Goal: Submit feedback/report problem

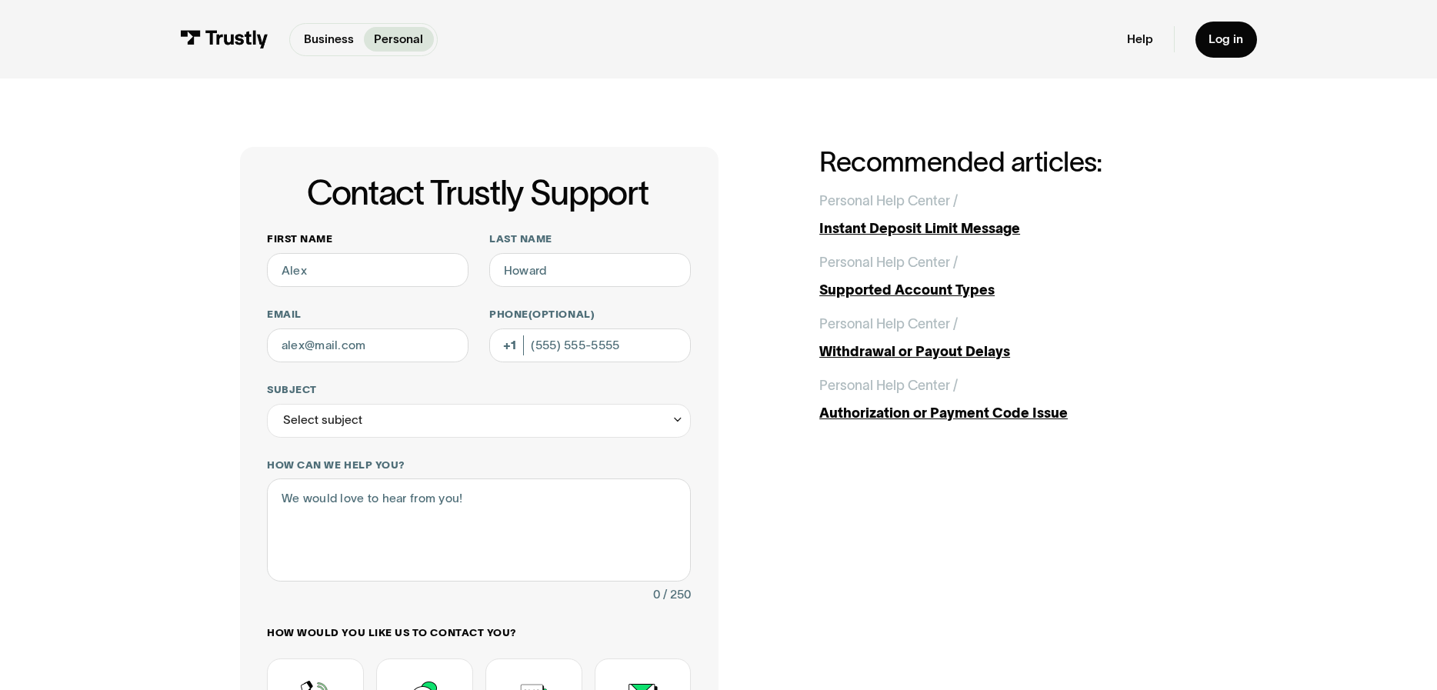
click at [310, 265] on input "First name" at bounding box center [368, 270] width 202 height 34
click at [296, 268] on input "First name" at bounding box center [368, 270] width 202 height 34
type input "Michael"
type input "Price"
type input "bradprice258@gmail.com"
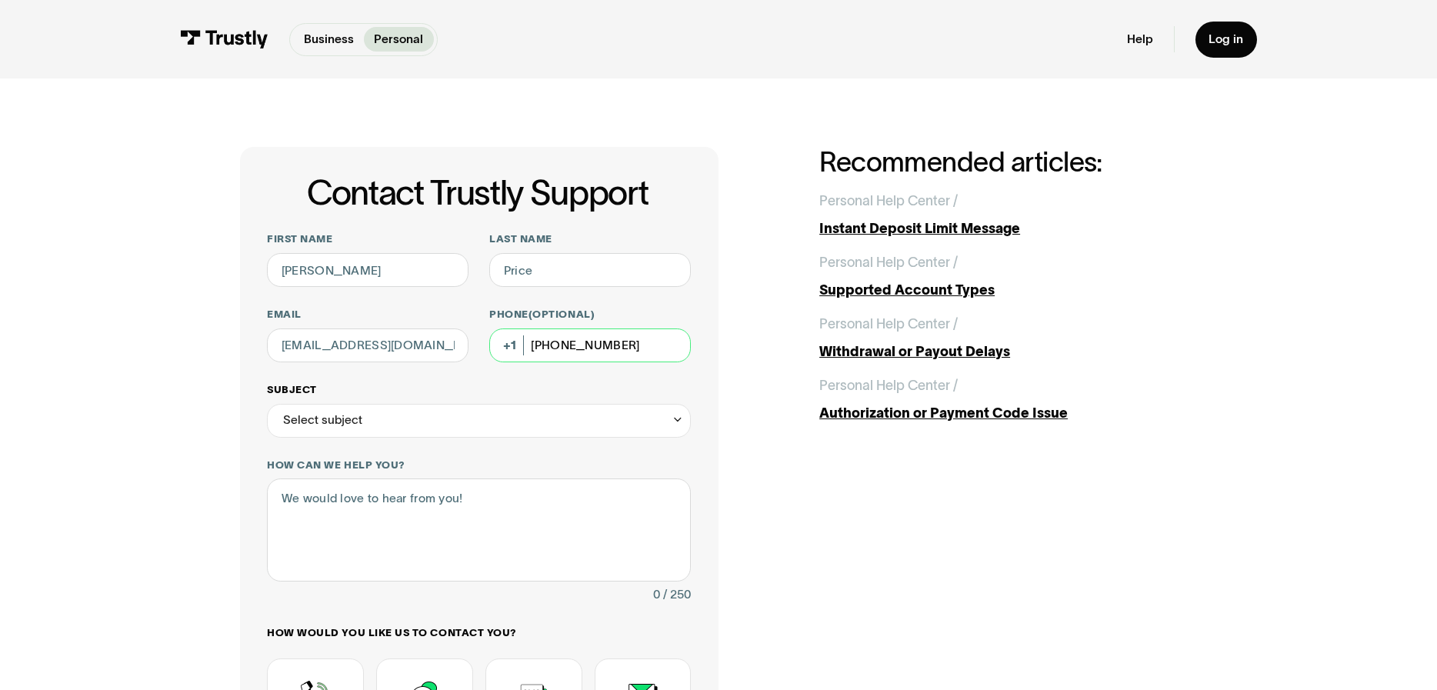
type input "(954) 588-3685"
click at [369, 418] on div "Select subject" at bounding box center [479, 421] width 424 height 34
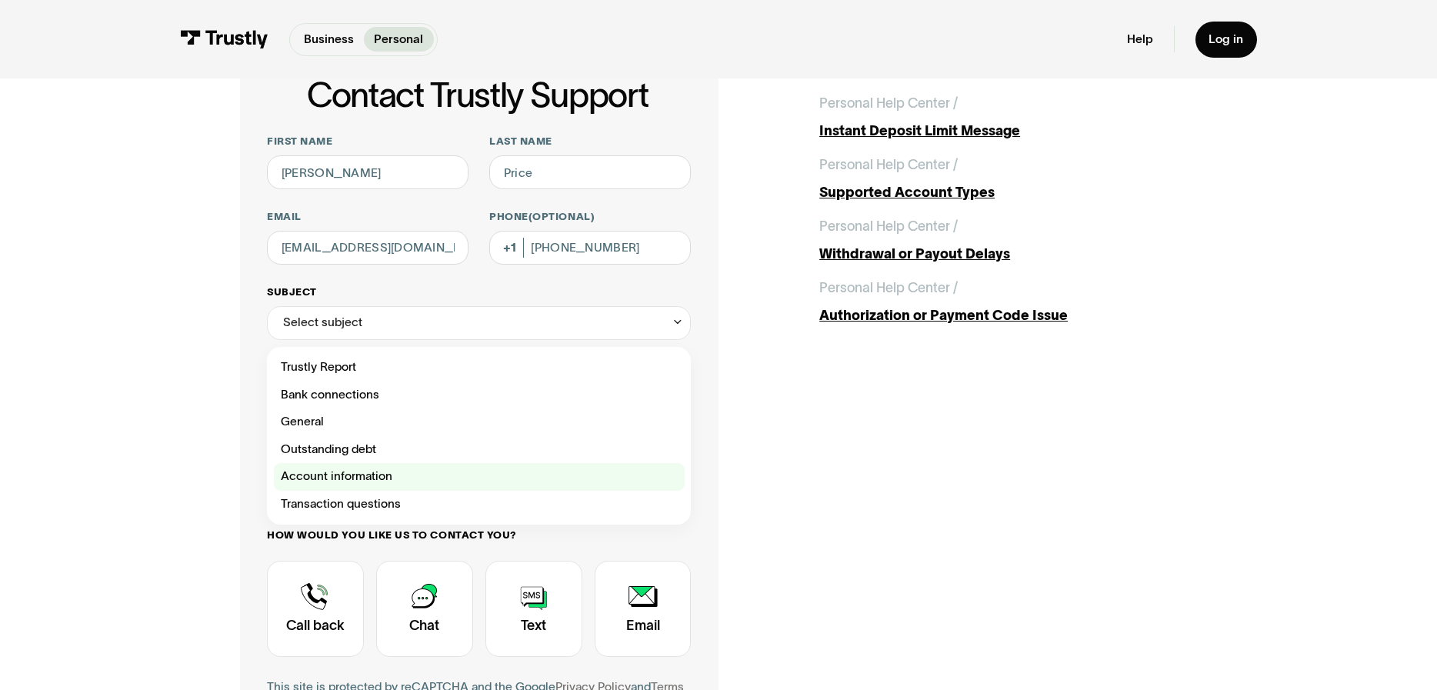
scroll to position [127, 0]
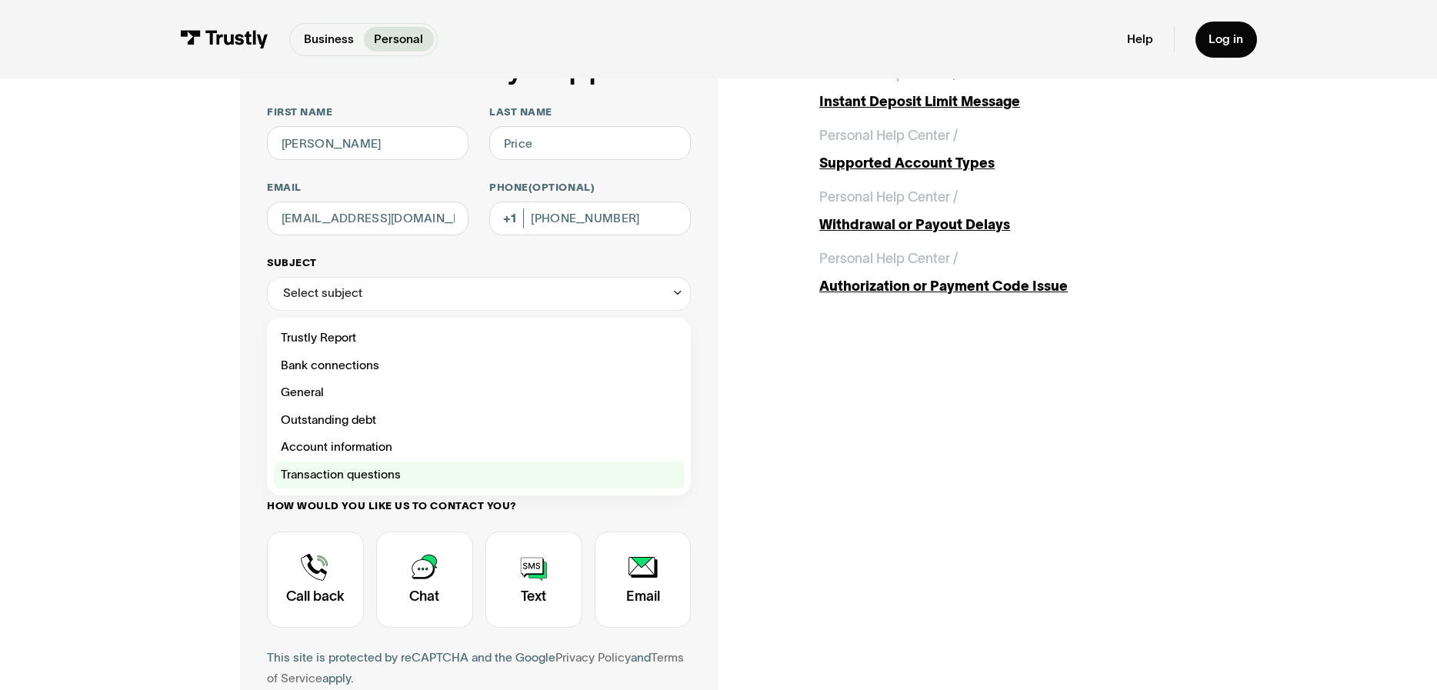
click at [333, 468] on div "Contact Trustly Support" at bounding box center [479, 476] width 411 height 28
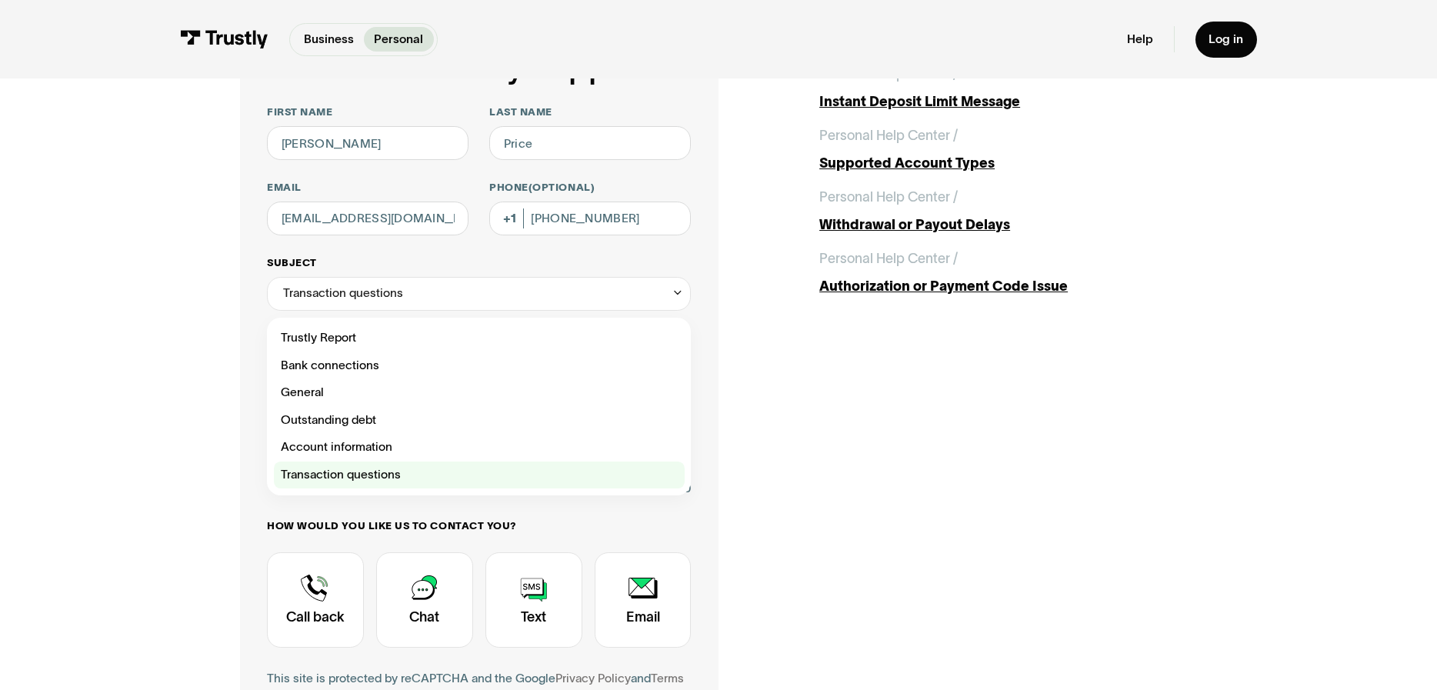
type input "**********"
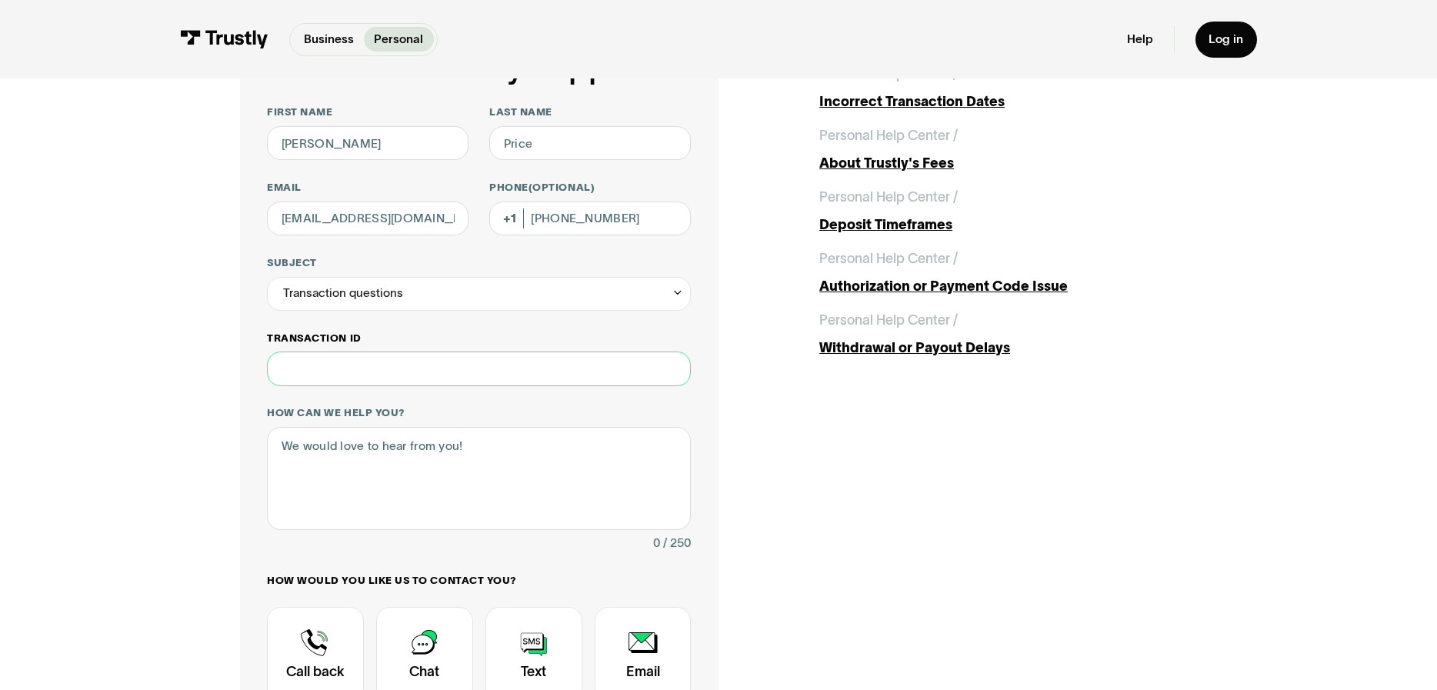
click at [312, 360] on input "Transaction ID" at bounding box center [479, 369] width 424 height 34
click at [320, 462] on textarea "How can we help you?" at bounding box center [479, 478] width 424 height 102
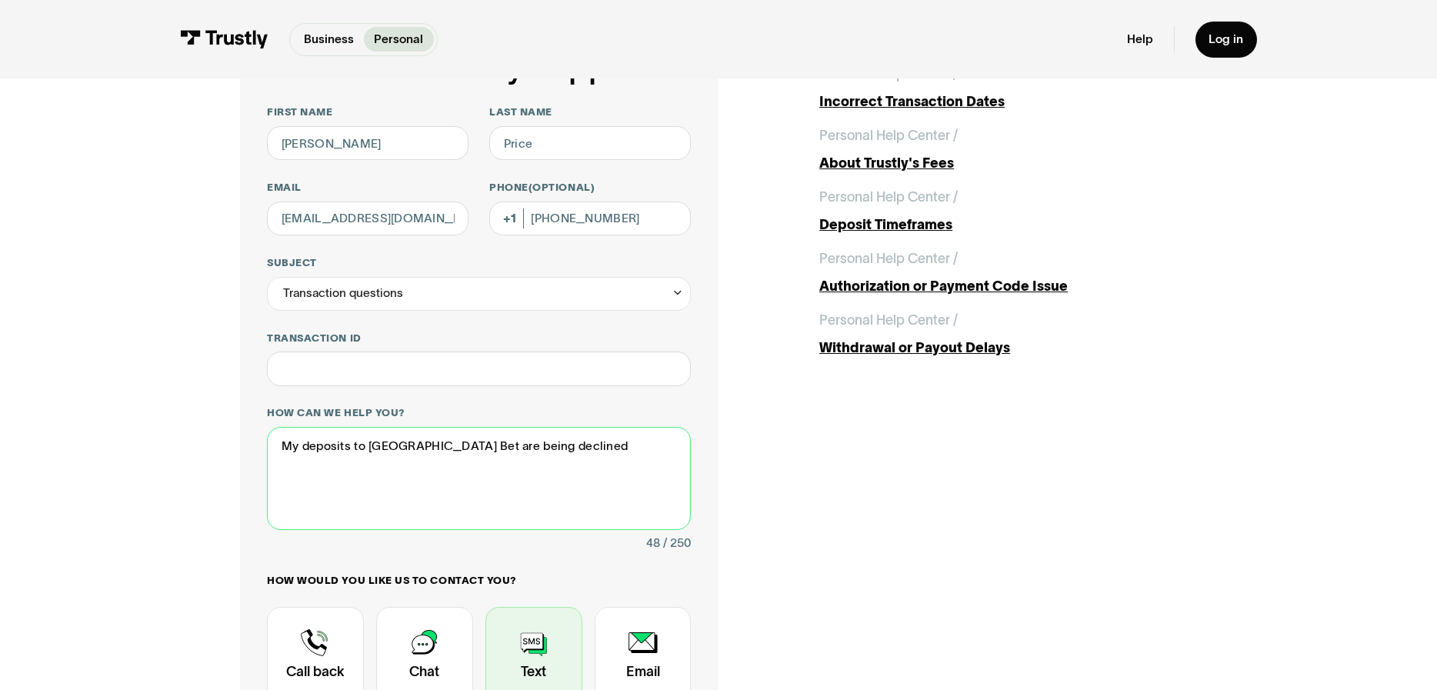
scroll to position [255, 0]
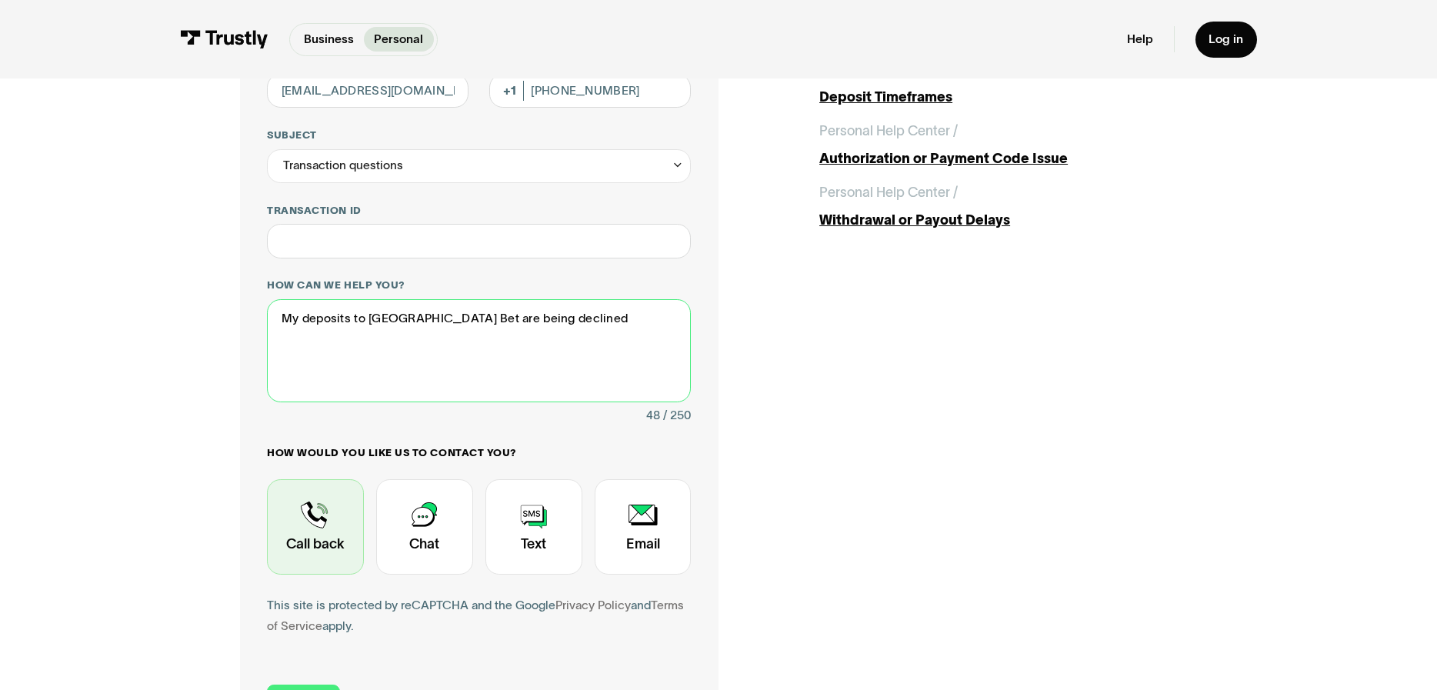
type textarea "My deposits to Hard Rock Bet are being declined"
drag, startPoint x: 313, startPoint y: 525, endPoint x: 320, endPoint y: 532, distance: 9.3
click at [314, 525] on div "Contact Trustly Support" at bounding box center [315, 526] width 97 height 95
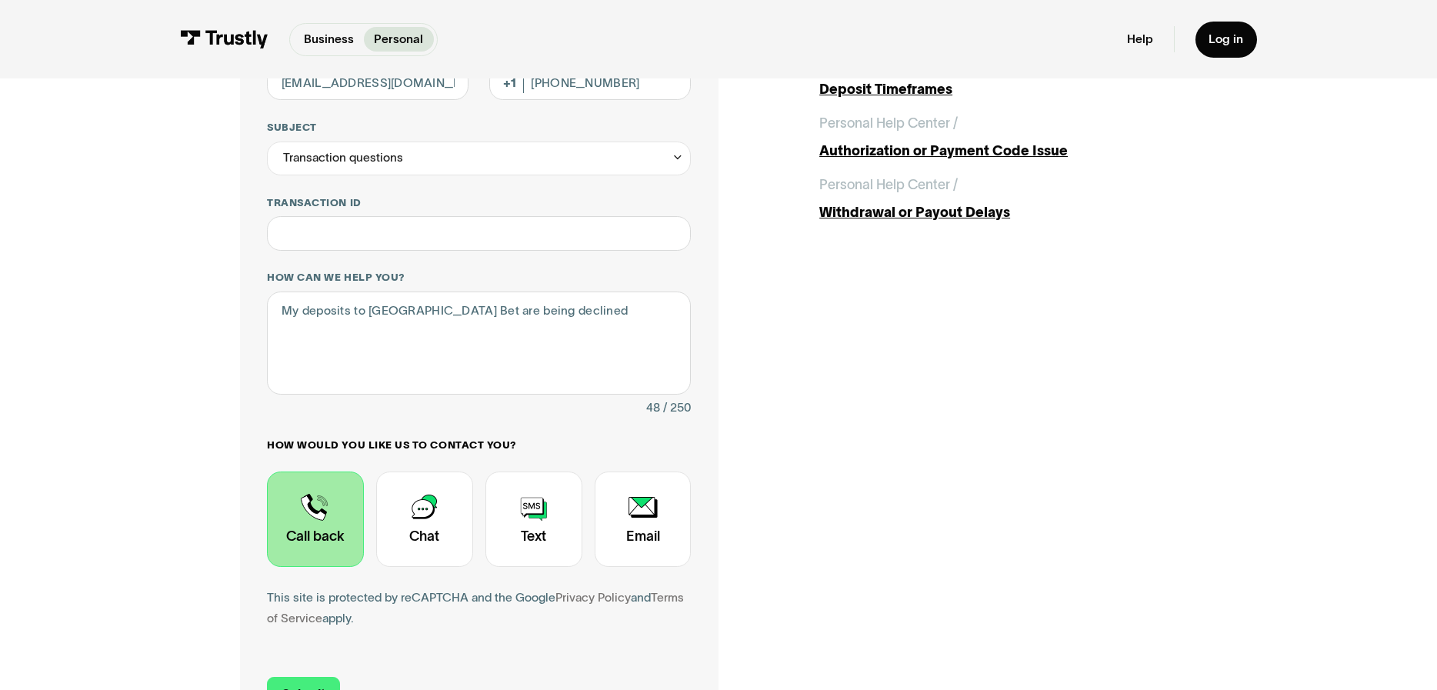
scroll to position [588, 0]
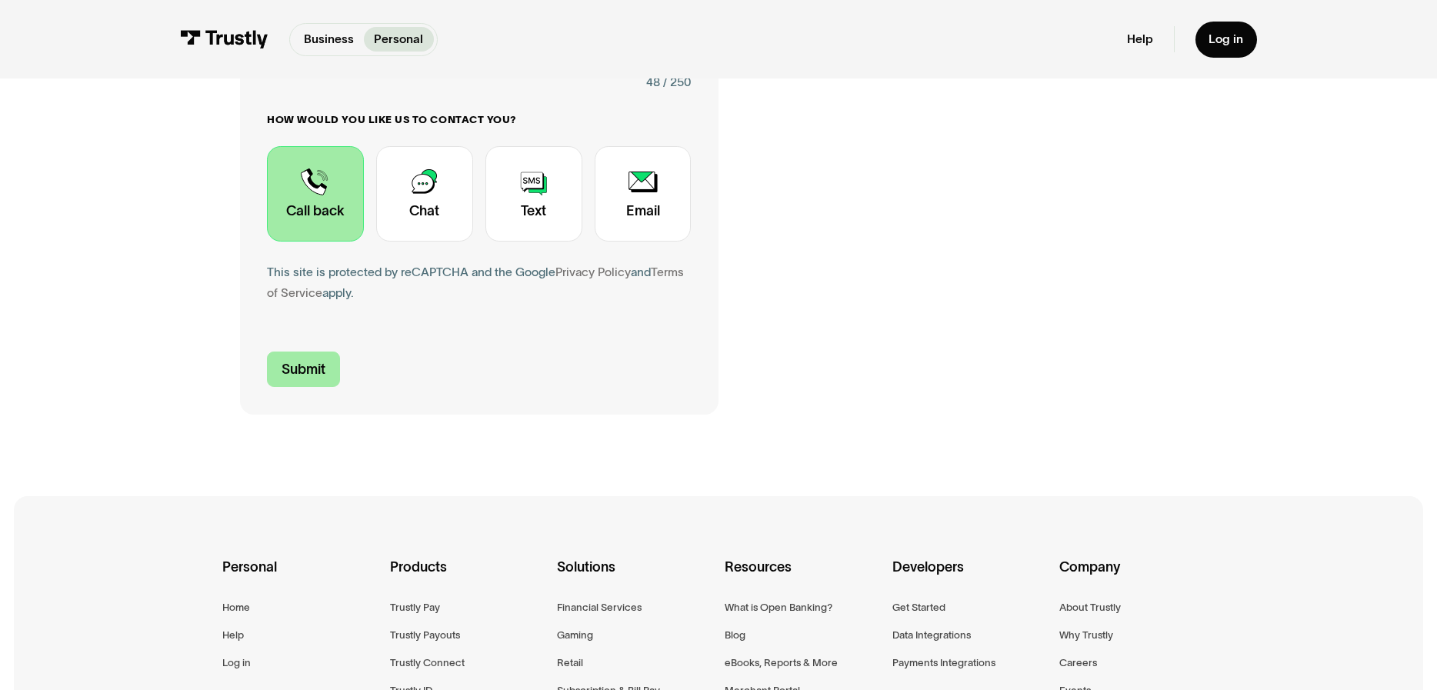
click at [312, 368] on input "Submit" at bounding box center [303, 369] width 73 height 35
type input "+19545883685"
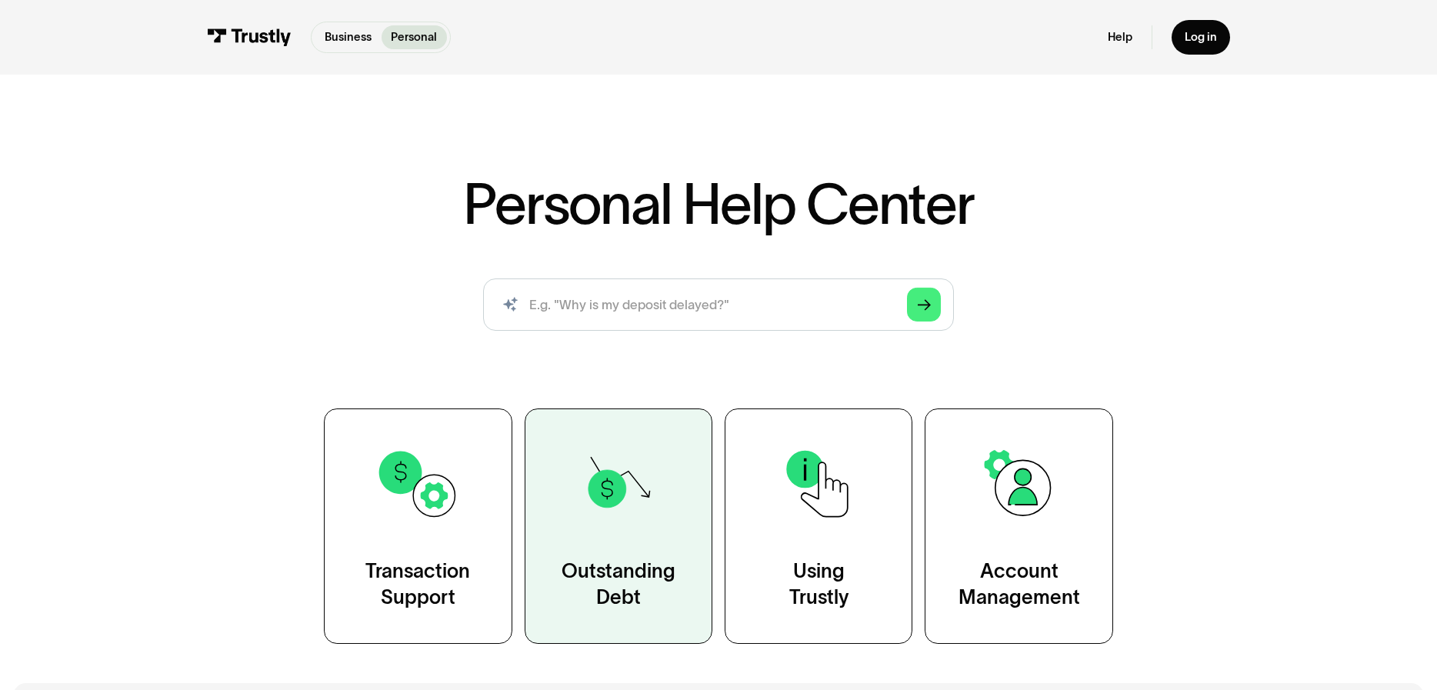
scroll to position [15, 0]
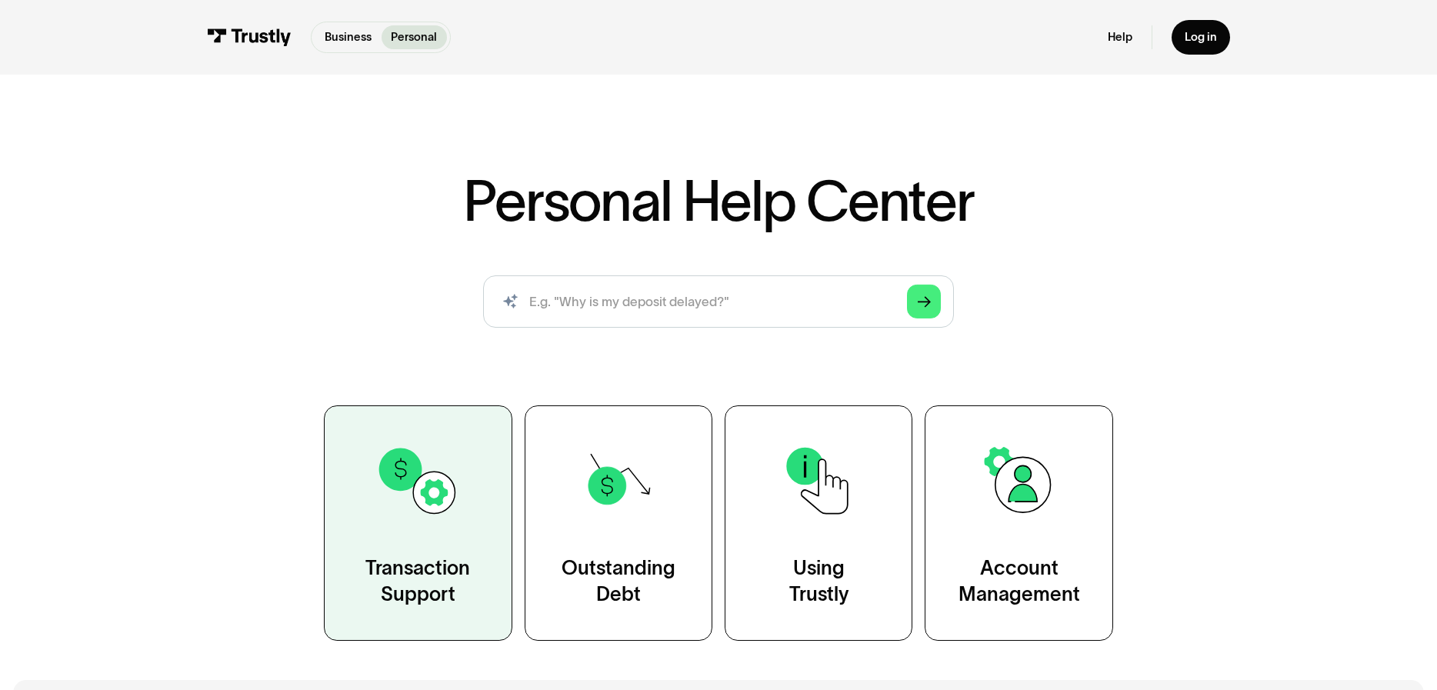
click at [406, 482] on img at bounding box center [417, 481] width 85 height 85
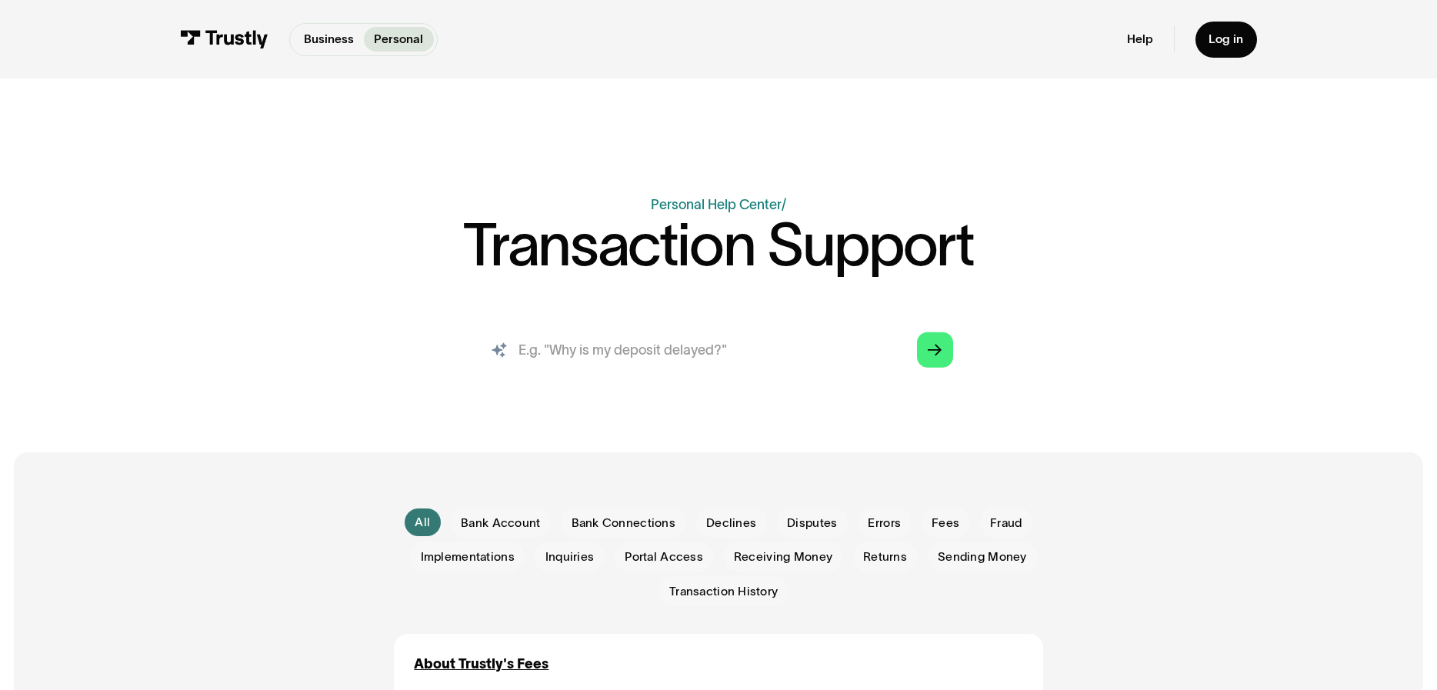
click at [555, 351] on input "search" at bounding box center [719, 349] width 496 height 55
type input "failed deposits to the Hard Rock Bet"
click at [933, 358] on icon "Arrow Right" at bounding box center [935, 350] width 14 height 15
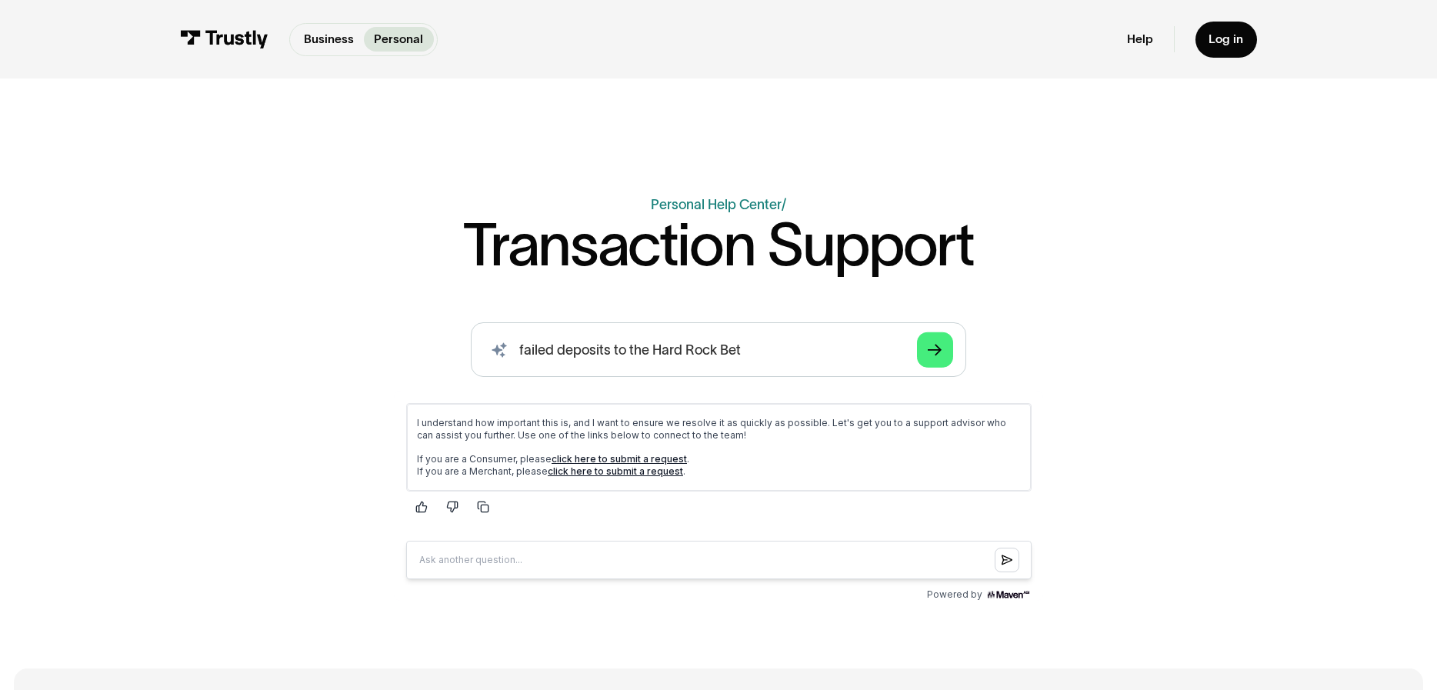
click at [595, 459] on link "click here to submit a request" at bounding box center [618, 459] width 135 height 12
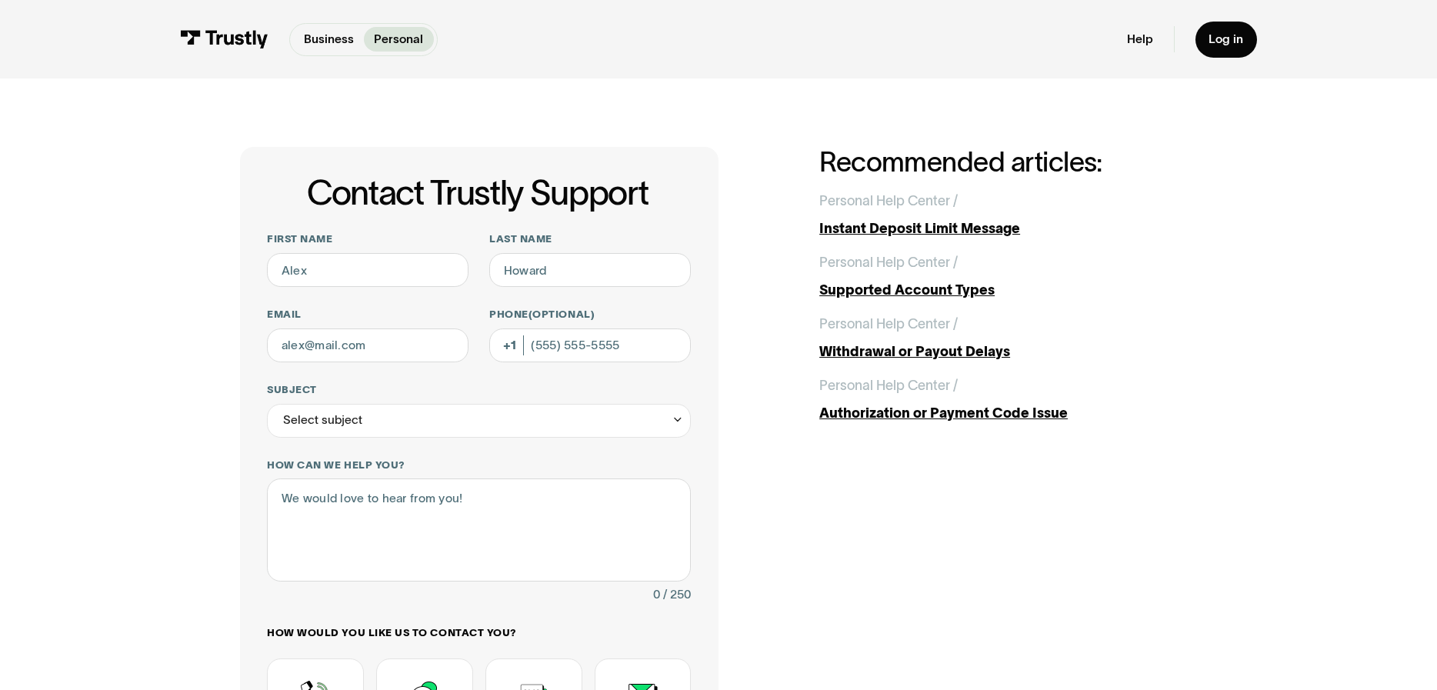
scroll to position [128, 0]
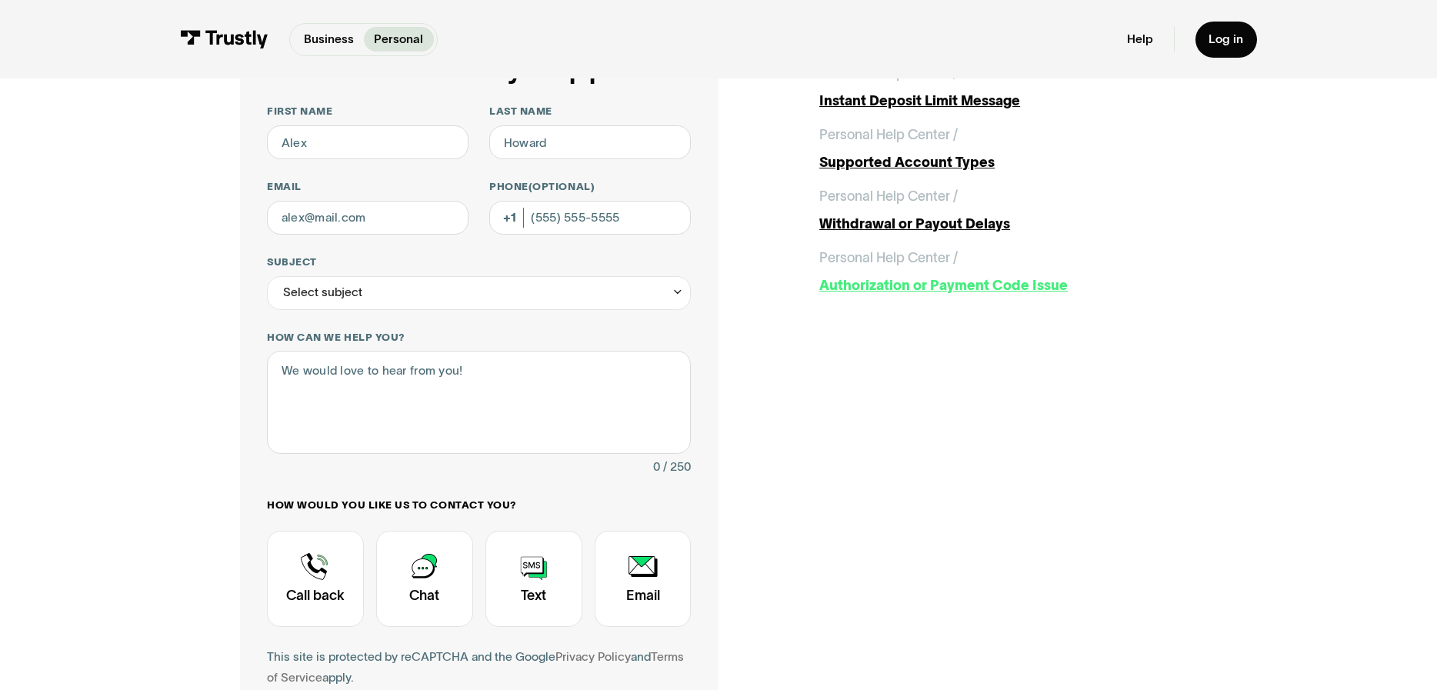
click at [889, 285] on div "Authorization or Payment Code Issue" at bounding box center [1008, 285] width 378 height 21
